Goal: Task Accomplishment & Management: Use online tool/utility

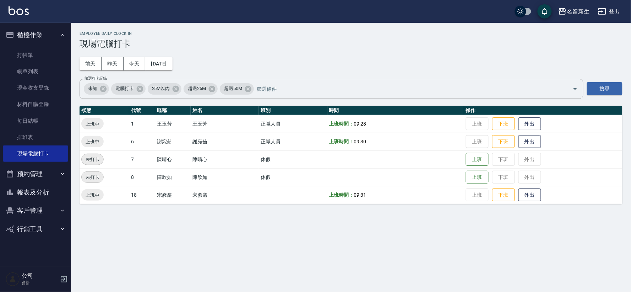
click at [17, 34] on button "櫃檯作業" at bounding box center [35, 35] width 65 height 18
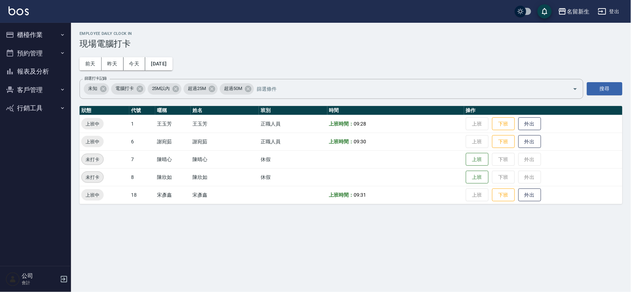
click at [30, 92] on button "客戶管理" at bounding box center [35, 90] width 65 height 18
click at [22, 97] on button "客戶管理" at bounding box center [35, 90] width 65 height 18
click at [37, 69] on button "報表及分析" at bounding box center [35, 71] width 65 height 18
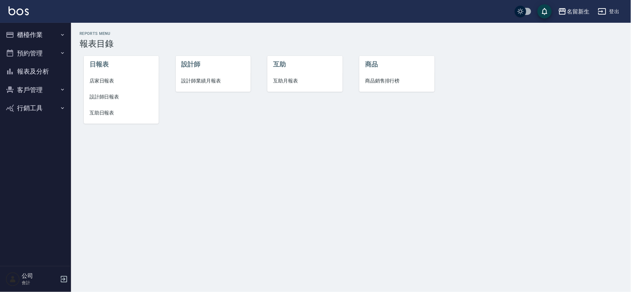
click at [41, 32] on button "櫃檯作業" at bounding box center [35, 35] width 65 height 18
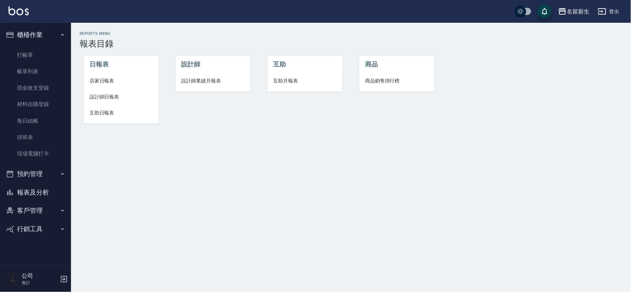
drag, startPoint x: 43, startPoint y: 157, endPoint x: 165, endPoint y: 163, distance: 121.7
click at [44, 157] on link "現場電腦打卡" at bounding box center [35, 153] width 65 height 16
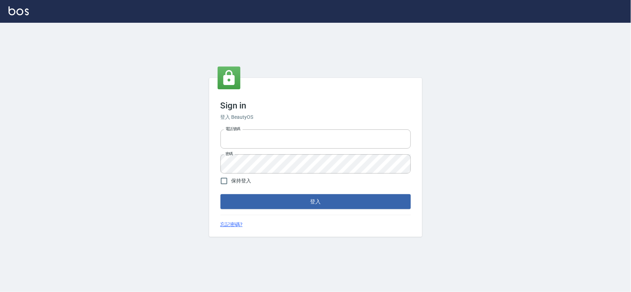
type input "034258365"
click at [209, 179] on div "Sign in 登入 BeautyOS 電話號碼 [PHONE_NUMBER] 電話號碼 密碼 密碼 保持登入 登入 忘記密碼?" at bounding box center [315, 157] width 631 height 269
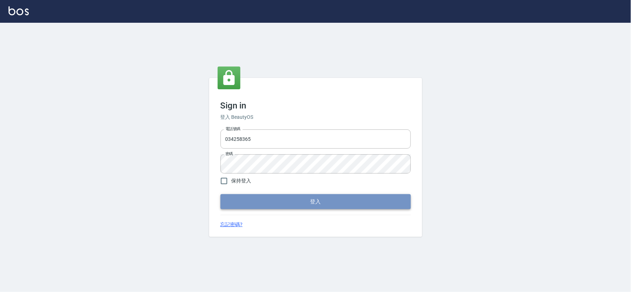
click at [319, 207] on button "登入" at bounding box center [316, 201] width 190 height 15
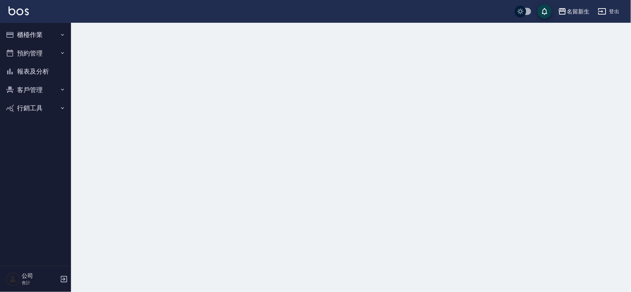
click at [28, 36] on button "櫃檯作業" at bounding box center [35, 35] width 65 height 18
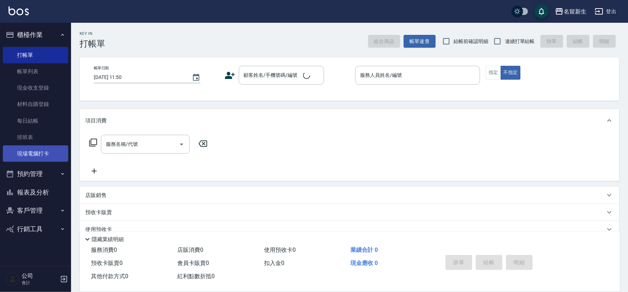
click at [43, 156] on link "現場電腦打卡" at bounding box center [35, 153] width 65 height 16
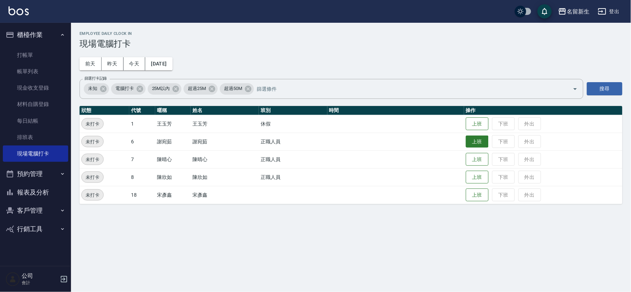
click at [479, 144] on button "上班" at bounding box center [477, 141] width 23 height 12
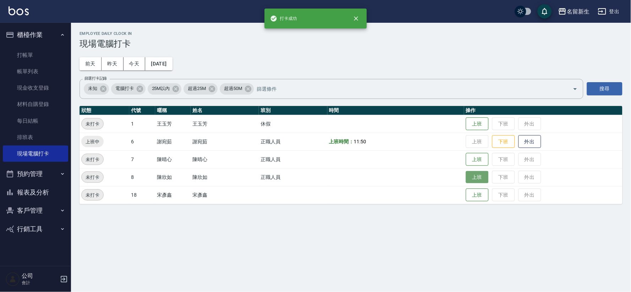
click at [475, 178] on button "上班" at bounding box center [477, 177] width 23 height 12
